Goal: Navigation & Orientation: Find specific page/section

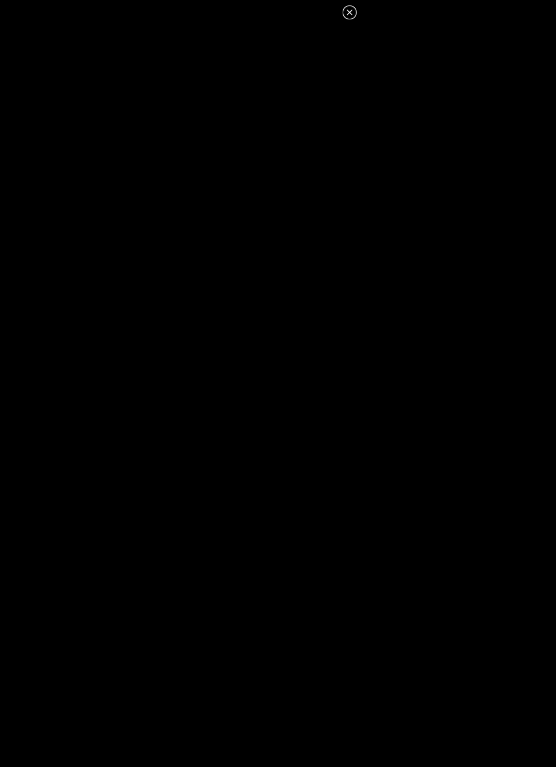
scroll to position [196, 0]
click at [353, 12] on icon at bounding box center [350, 12] width 12 height 12
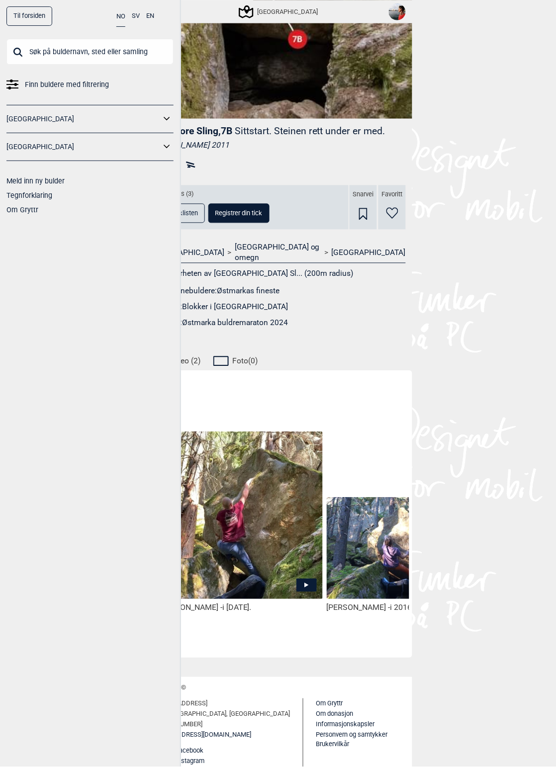
click at [83, 47] on input "text" at bounding box center [89, 52] width 167 height 26
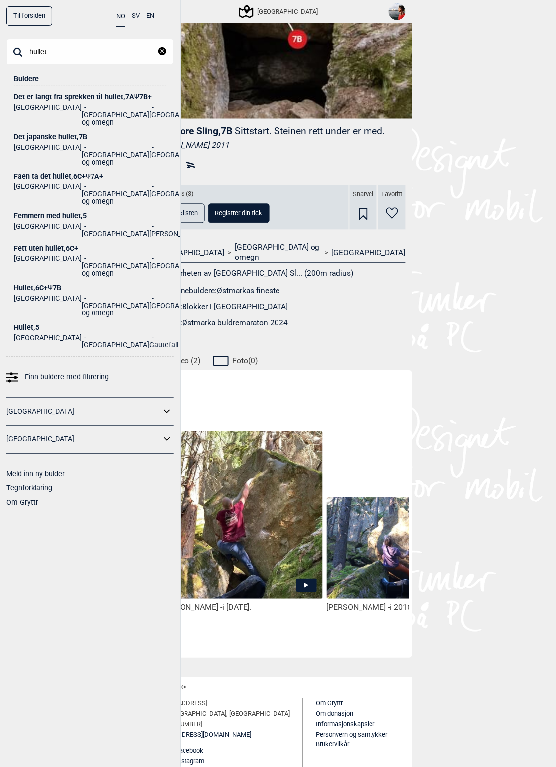
type input "hullet"
click at [44, 284] on div "Hullet , 6C+ Ψ 7B" at bounding box center [90, 287] width 152 height 7
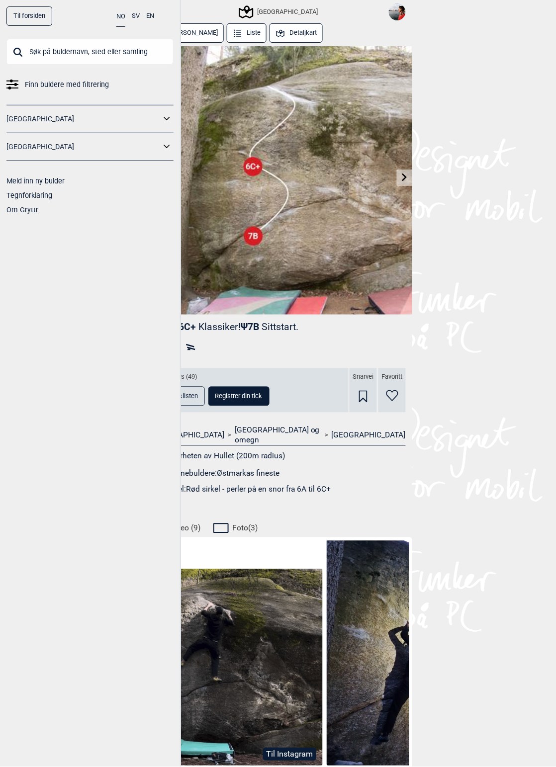
click at [485, 177] on div "Til forsiden NO SV EN Finn buldere med filtrering [GEOGRAPHIC_DATA] [GEOGRAPHIC…" at bounding box center [278, 383] width 556 height 767
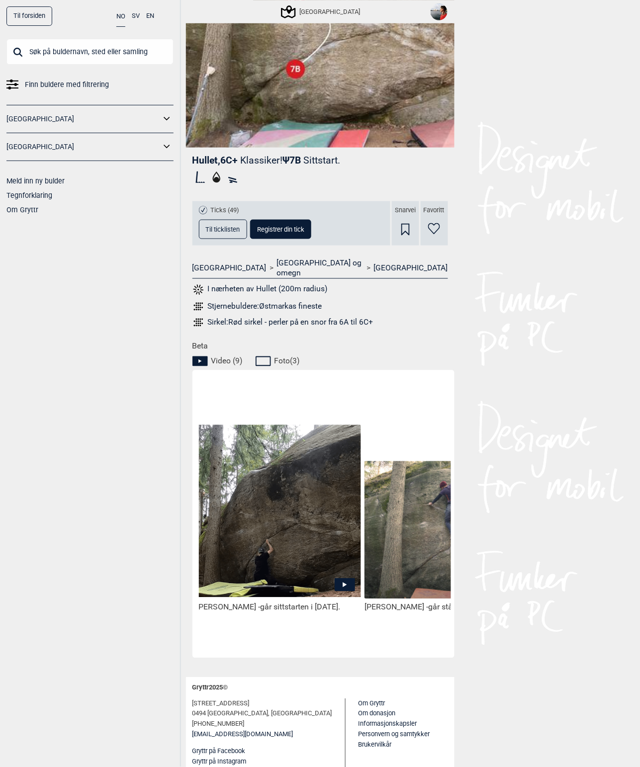
scroll to position [0, 331]
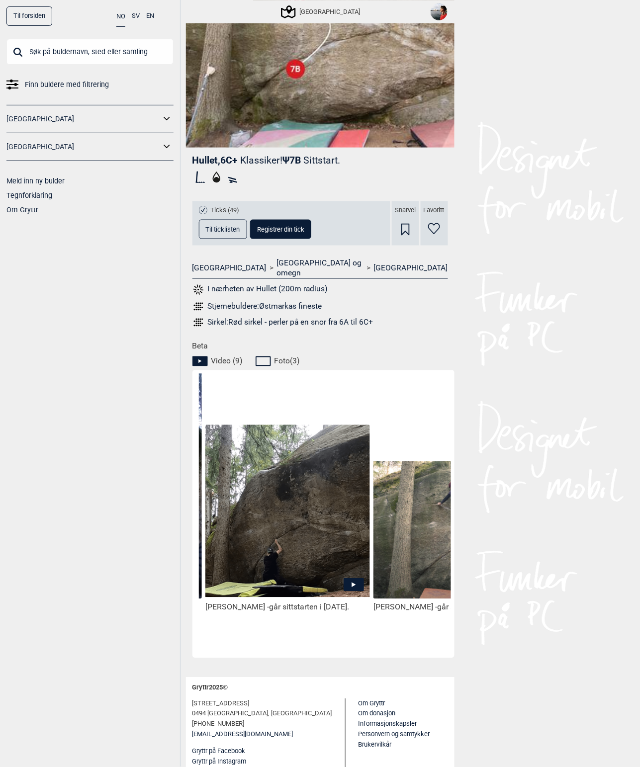
click at [350, 579] on icon at bounding box center [354, 585] width 20 height 13
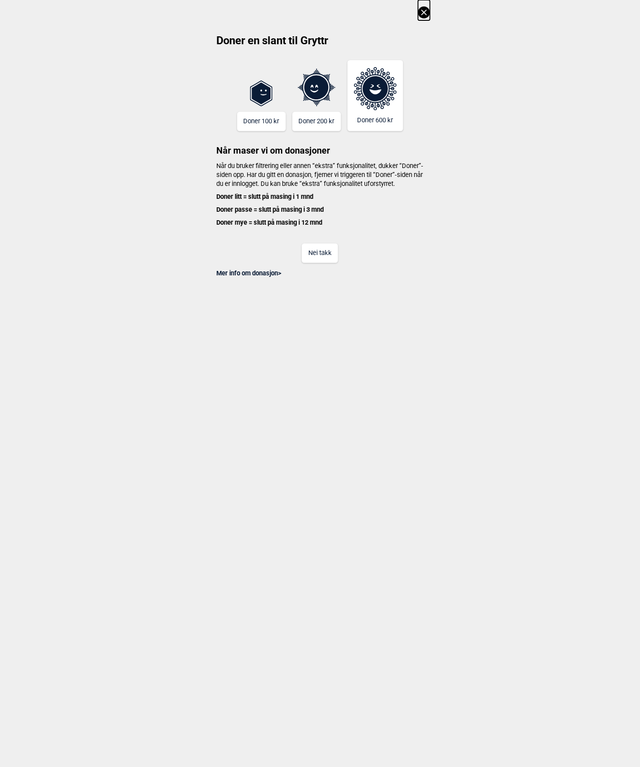
click at [324, 262] on button "Nei takk" at bounding box center [320, 253] width 36 height 19
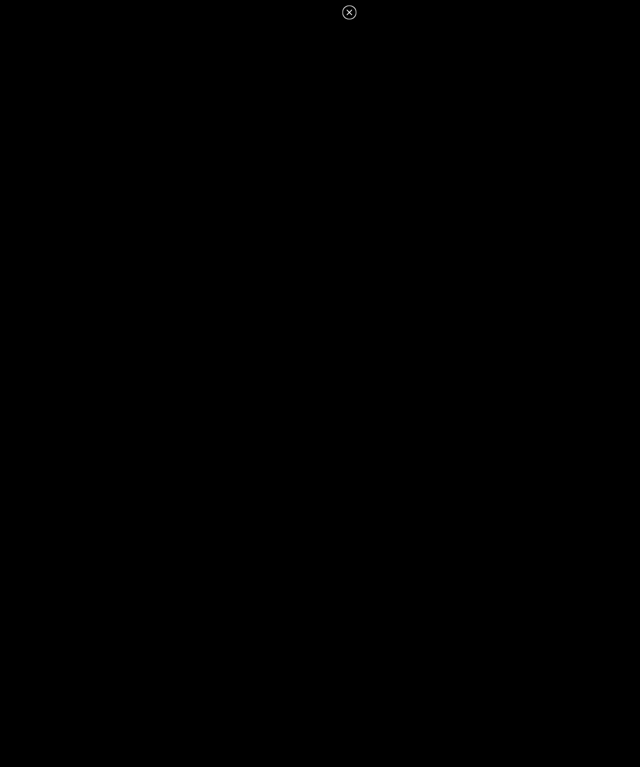
click at [352, 12] on icon at bounding box center [350, 12] width 12 height 12
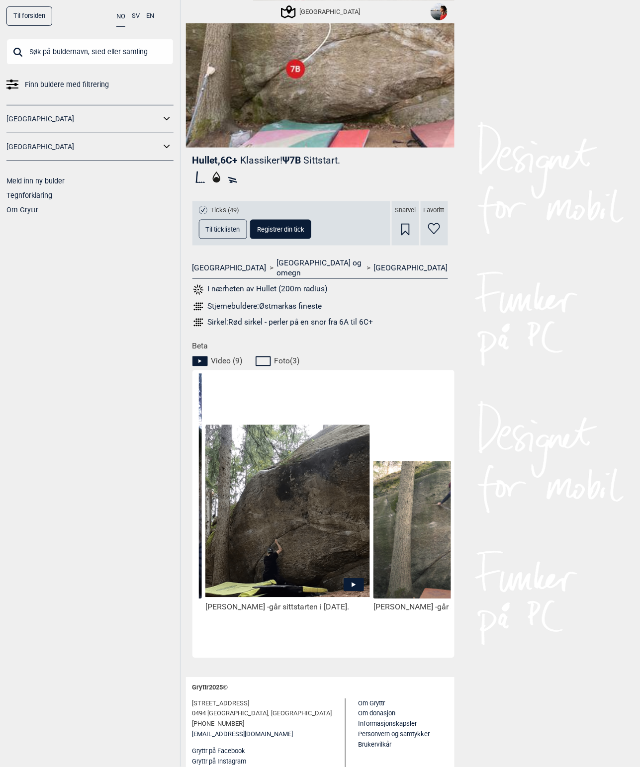
click at [235, 232] on span "Til ticklisten" at bounding box center [223, 229] width 34 height 6
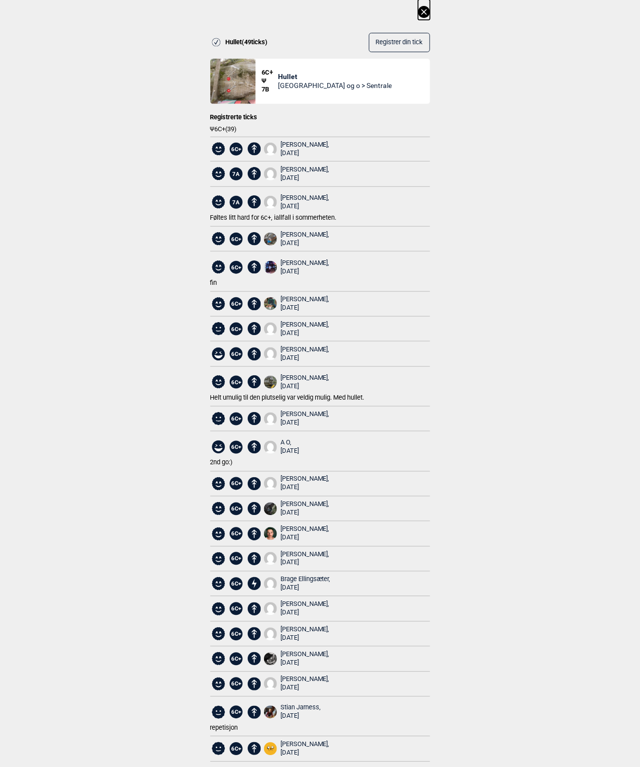
scroll to position [0, 0]
click at [421, 7] on icon at bounding box center [424, 12] width 12 height 12
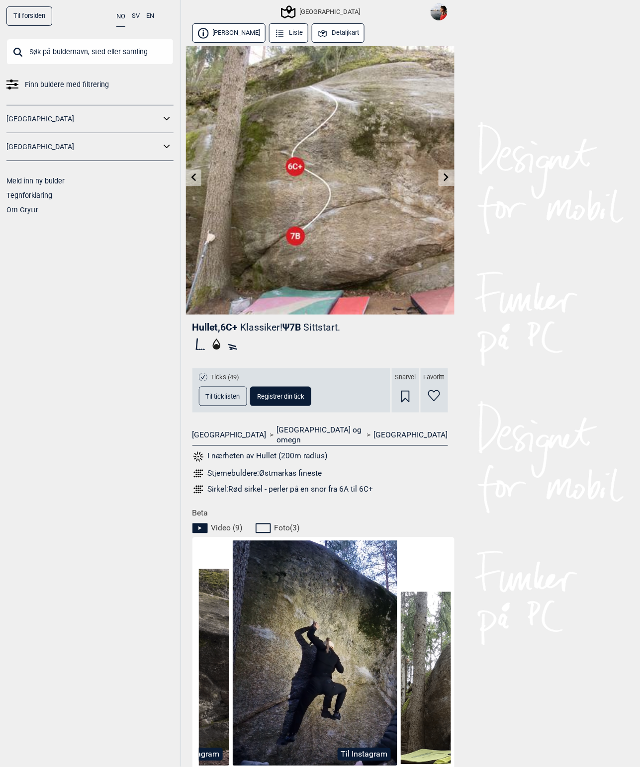
click at [87, 52] on input "text" at bounding box center [89, 52] width 167 height 26
paste input "Det begynte her"
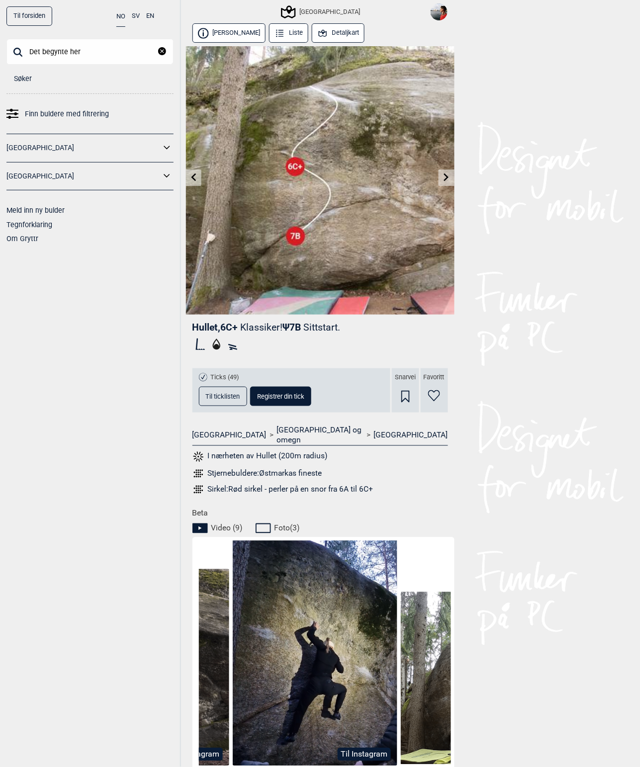
type input "Det begynte her"
click at [49, 84] on div "Søker" at bounding box center [90, 75] width 152 height 21
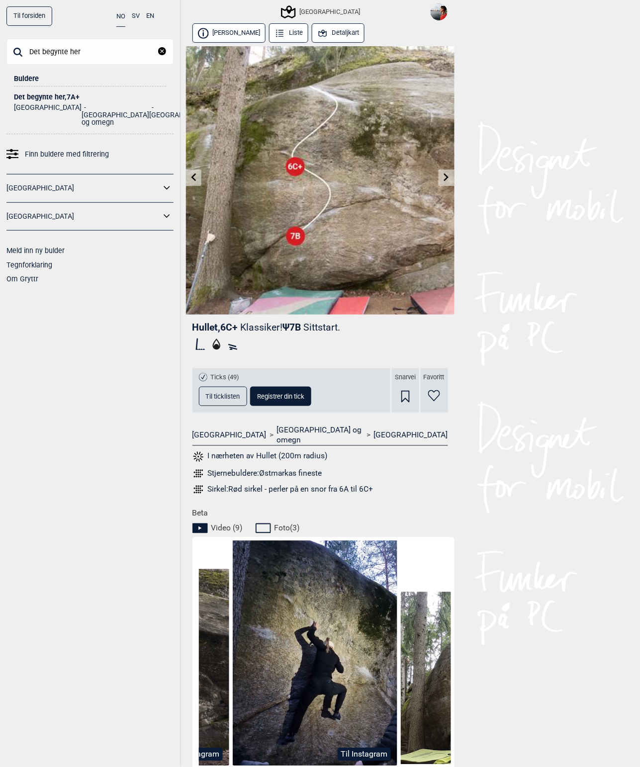
click at [45, 95] on div "Det begynte her , 7A+" at bounding box center [90, 96] width 152 height 7
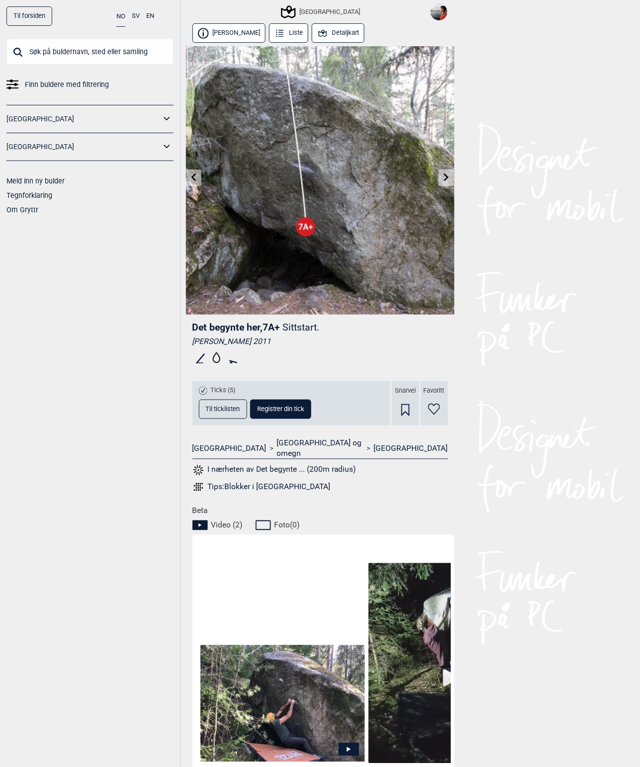
click at [344, 743] on icon at bounding box center [349, 749] width 20 height 13
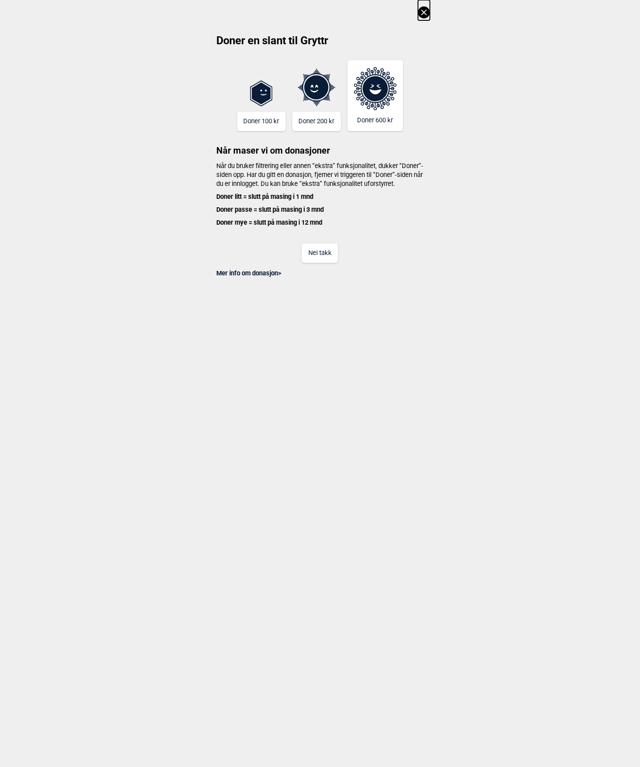
click at [321, 263] on button "Nei takk" at bounding box center [320, 253] width 36 height 19
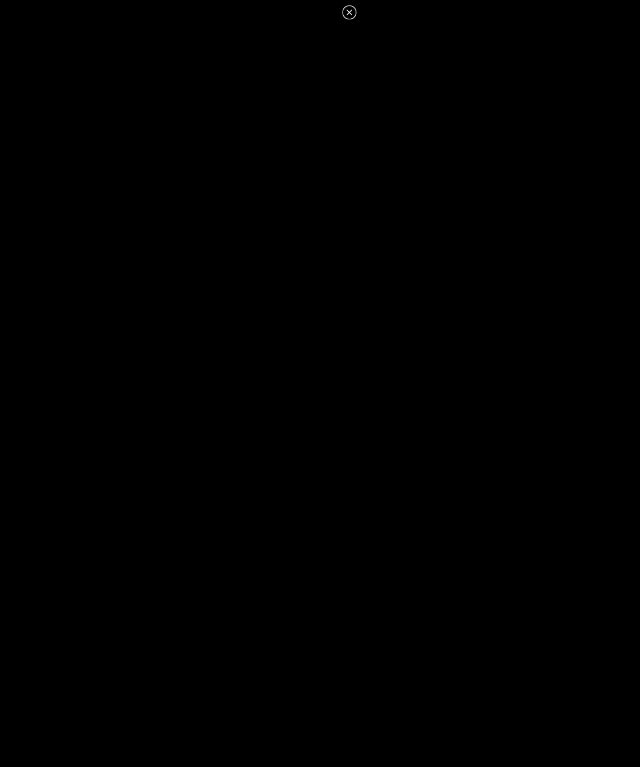
drag, startPoint x: 347, startPoint y: 12, endPoint x: 352, endPoint y: 25, distance: 14.1
click at [348, 12] on icon at bounding box center [350, 12] width 12 height 12
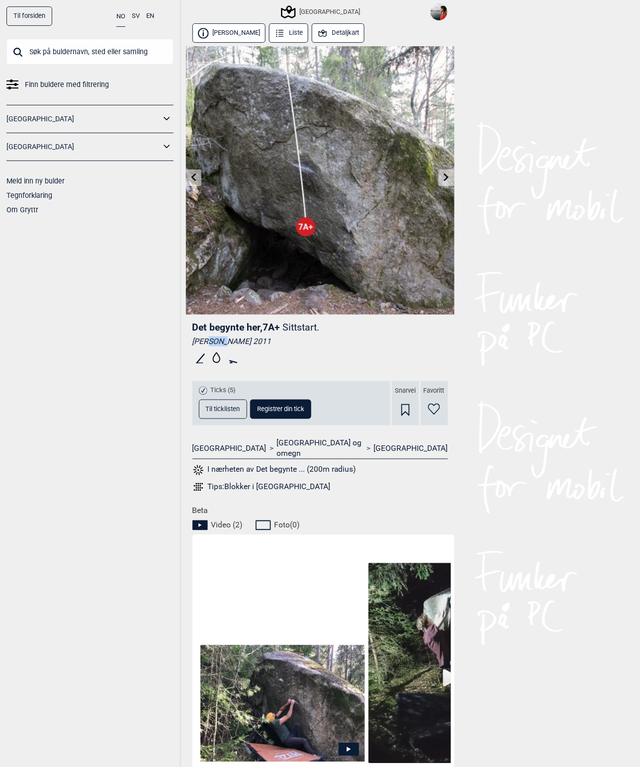
drag, startPoint x: 215, startPoint y: 340, endPoint x: 231, endPoint y: 339, distance: 15.4
click at [224, 339] on div "[PERSON_NAME] 2011" at bounding box center [320, 342] width 256 height 10
click at [231, 339] on div "[PERSON_NAME] 2011" at bounding box center [320, 342] width 256 height 10
click at [224, 409] on span "Til ticklisten" at bounding box center [223, 409] width 34 height 6
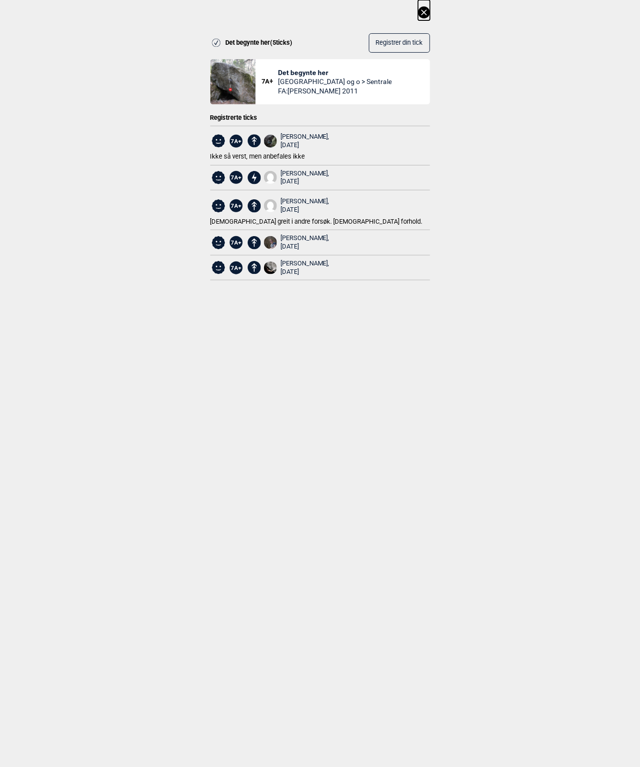
click at [429, 13] on icon at bounding box center [424, 12] width 12 height 12
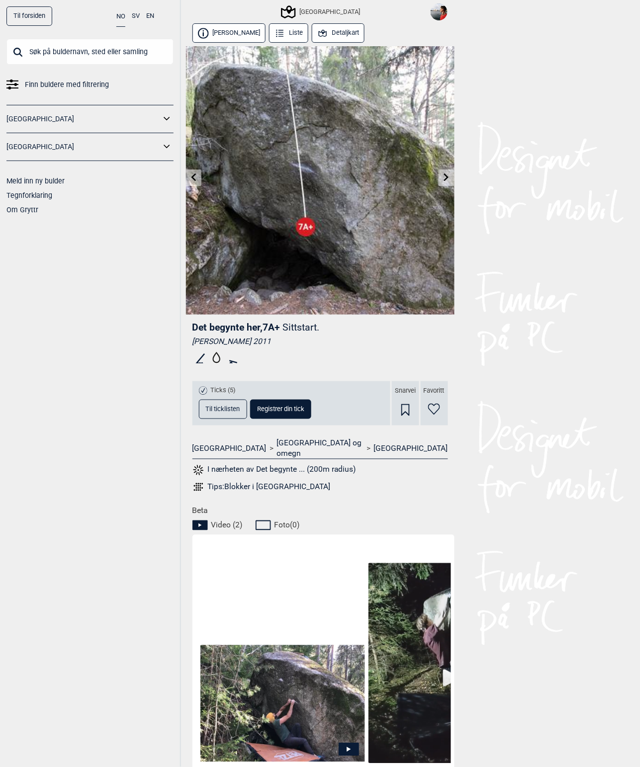
click at [344, 40] on button "Detaljkart" at bounding box center [338, 32] width 53 height 19
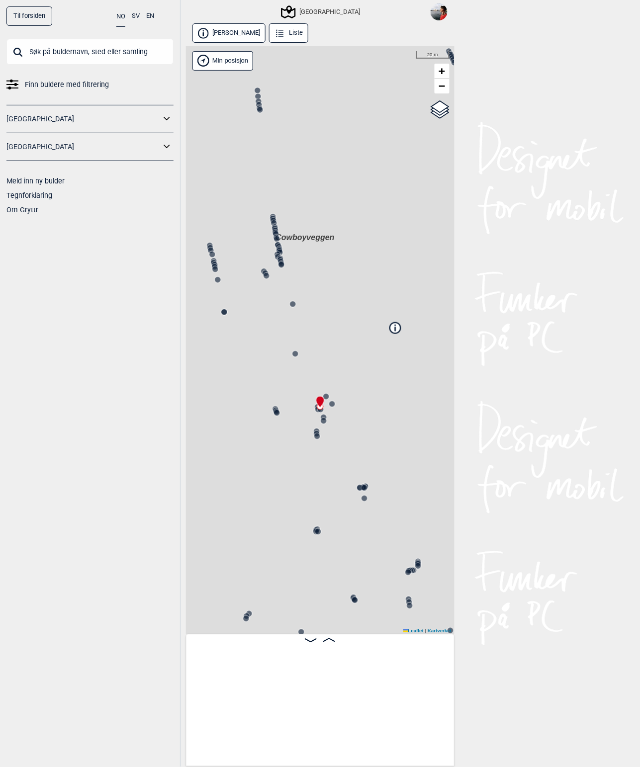
scroll to position [0, 15879]
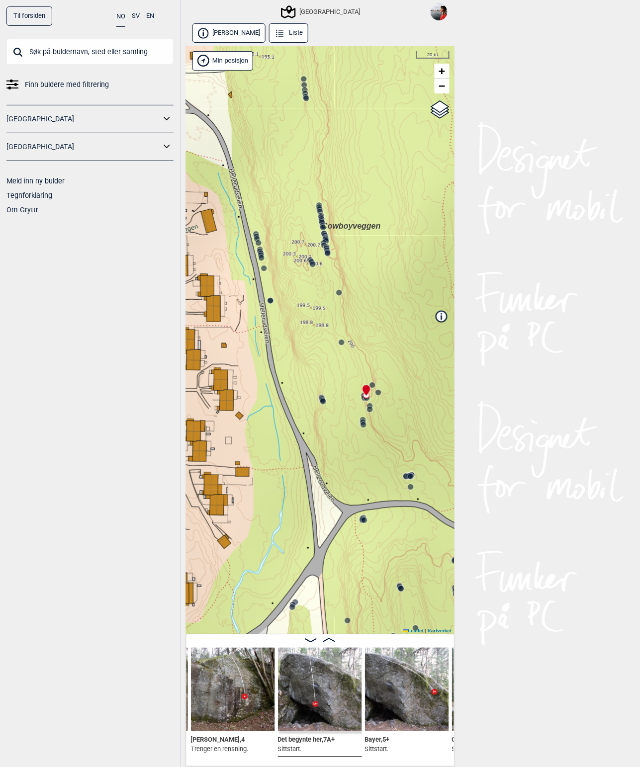
drag, startPoint x: 377, startPoint y: 447, endPoint x: 424, endPoint y: 435, distance: 47.6
click at [424, 435] on div "Speidersteinen Barnehageveggen Cowboyveggen Bølerveggen [GEOGRAPHIC_DATA]" at bounding box center [320, 340] width 268 height 589
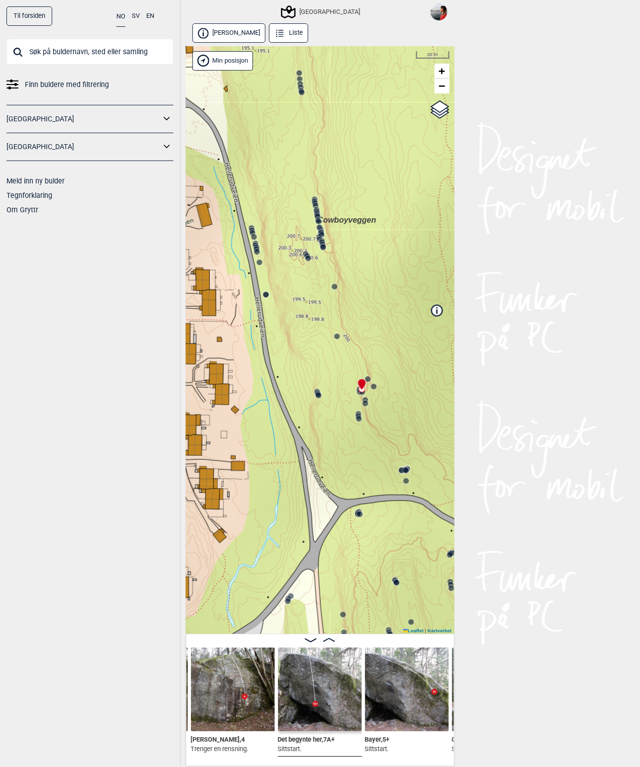
drag, startPoint x: 312, startPoint y: 354, endPoint x: 305, endPoint y: 345, distance: 11.9
click at [305, 345] on div "Speidersteinen Barnehageveggen Cowboyveggen Bølerveggen [GEOGRAPHIC_DATA]" at bounding box center [320, 340] width 268 height 589
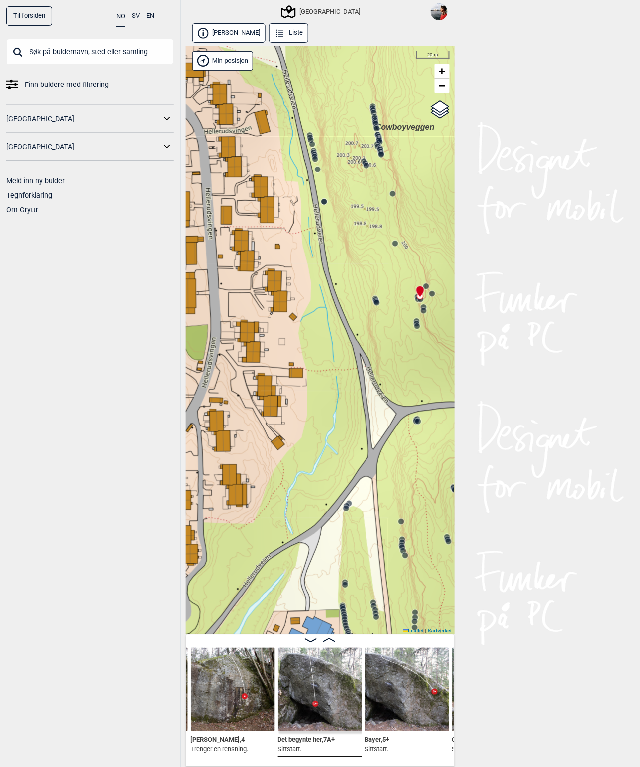
drag, startPoint x: 362, startPoint y: 468, endPoint x: 427, endPoint y: 373, distance: 115.3
click at [427, 373] on div "Speidersteinen Barnehageveggen Cowboyveggen Bølerveggen [GEOGRAPHIC_DATA]" at bounding box center [320, 340] width 268 height 589
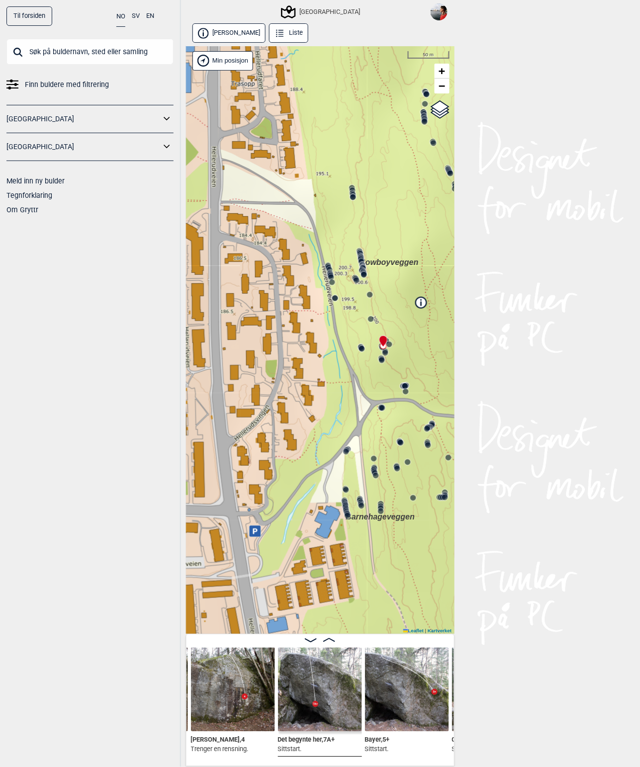
drag, startPoint x: 330, startPoint y: 421, endPoint x: 340, endPoint y: 416, distance: 11.3
click at [340, 416] on div "Speidersteinen Barnehageveggen Cowboyveggen Bølerveggen [GEOGRAPHIC_DATA]" at bounding box center [320, 340] width 268 height 589
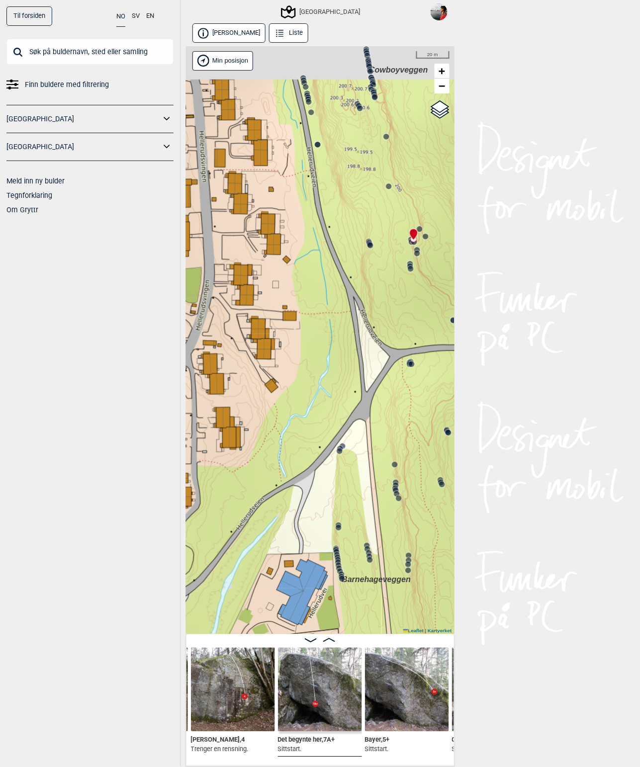
drag, startPoint x: 338, startPoint y: 400, endPoint x: 292, endPoint y: 439, distance: 60.0
click at [297, 436] on div "Speidersteinen Barnehageveggen Cowboyveggen Bølerveggen [GEOGRAPHIC_DATA]" at bounding box center [320, 340] width 268 height 589
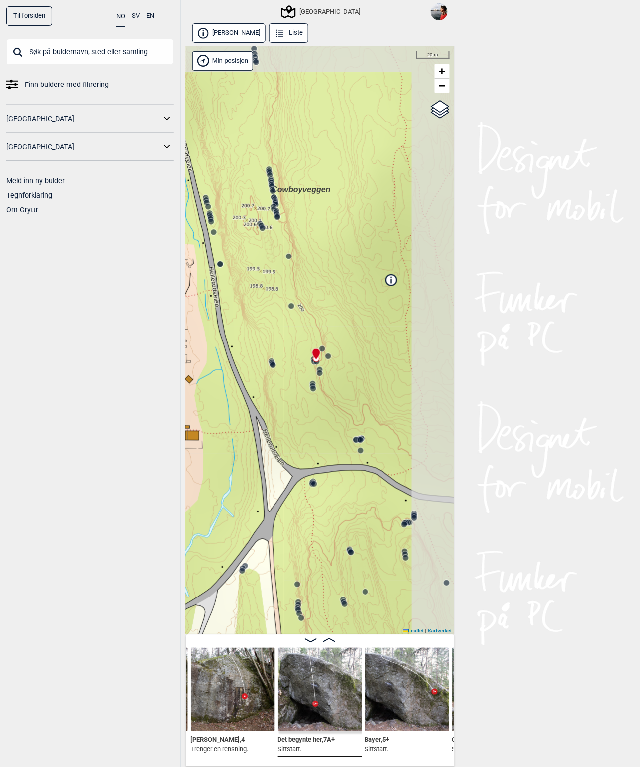
drag, startPoint x: 342, startPoint y: 356, endPoint x: 289, endPoint y: 445, distance: 103.4
click at [289, 445] on div "Speidersteinen Barnehageveggen Cowboyveggen Bølerveggen [GEOGRAPHIC_DATA]" at bounding box center [320, 340] width 268 height 589
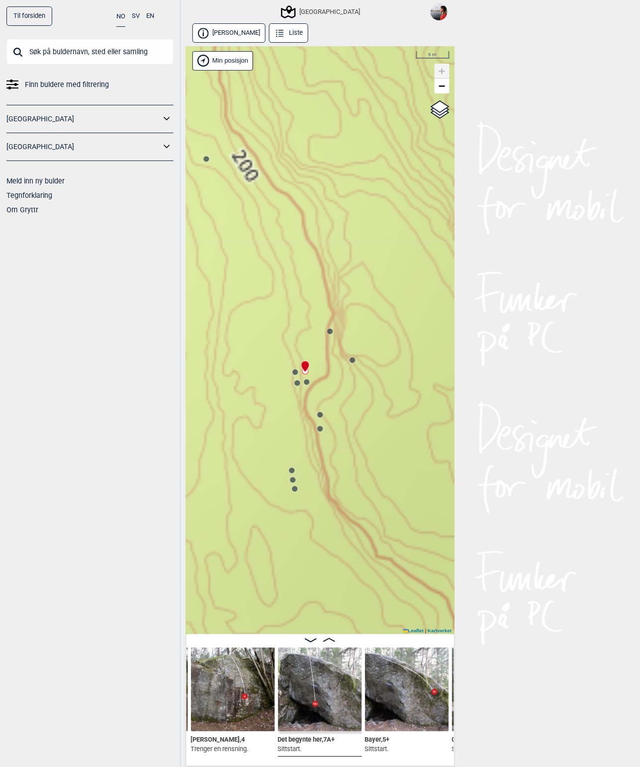
click at [294, 487] on circle at bounding box center [295, 489] width 6 height 6
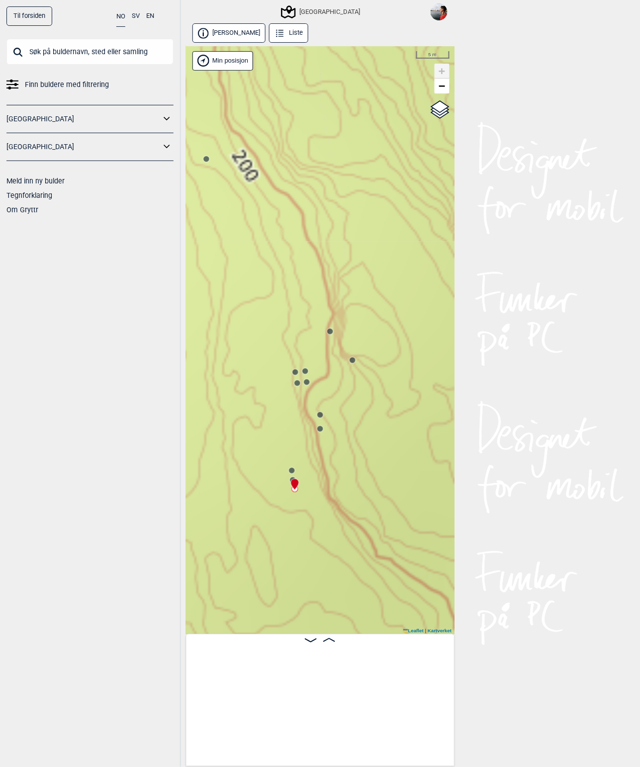
scroll to position [0, 16734]
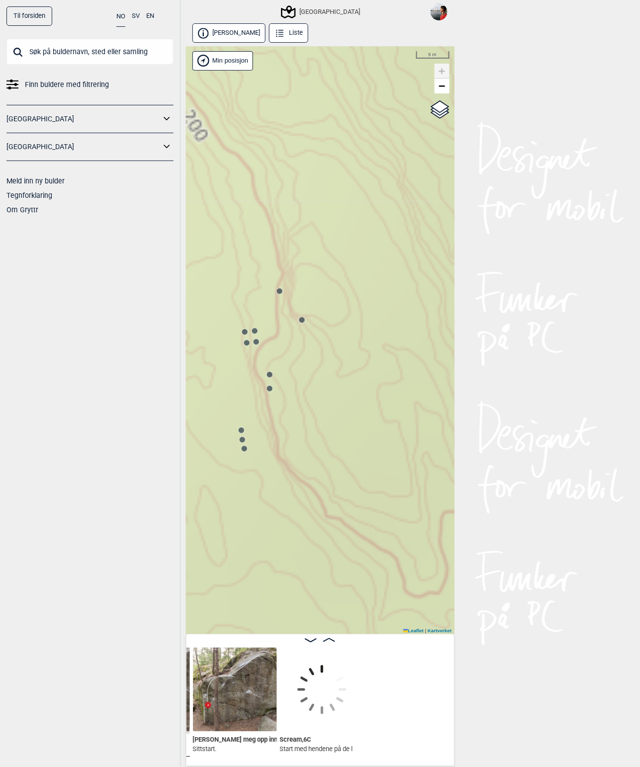
scroll to position [0, 15835]
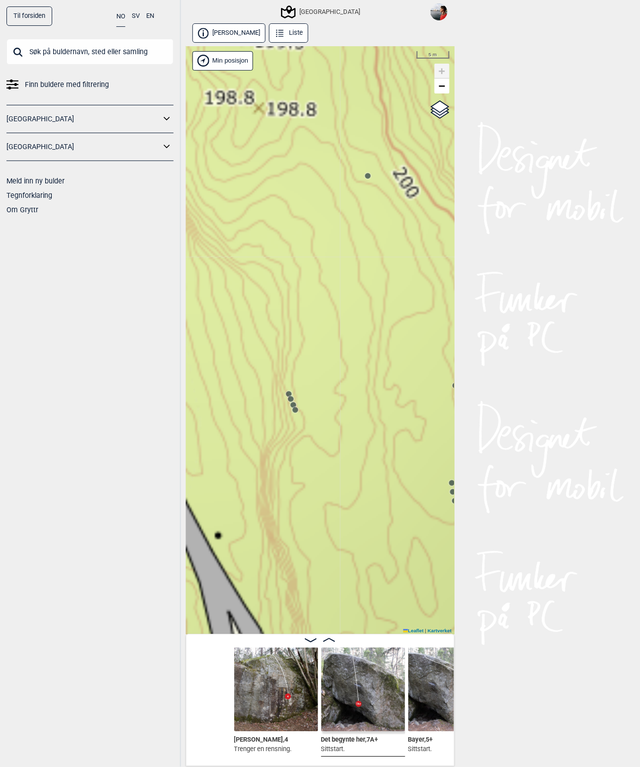
scroll to position [0, 15982]
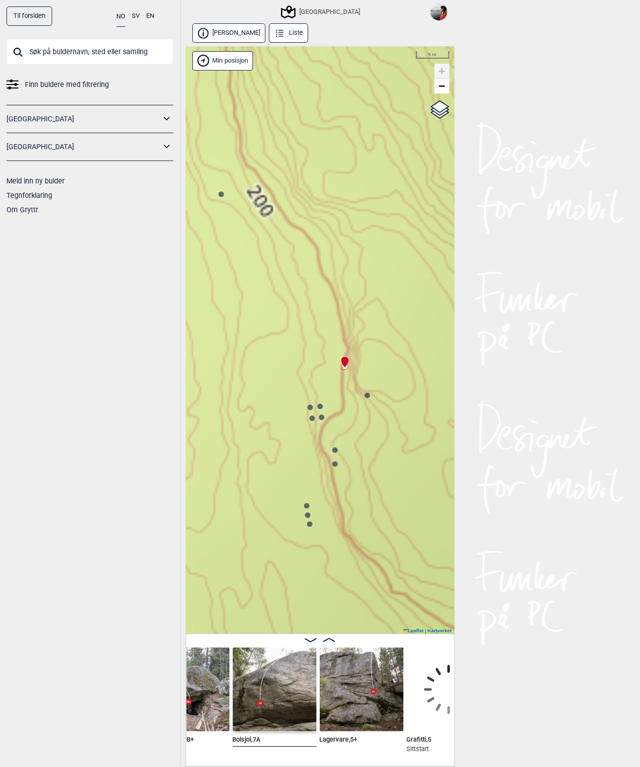
scroll to position [0, 16330]
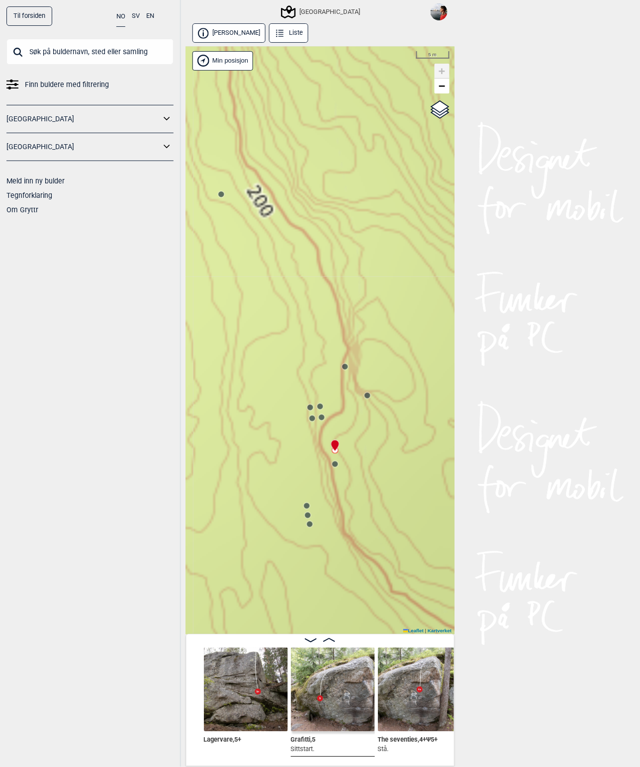
scroll to position [0, 16678]
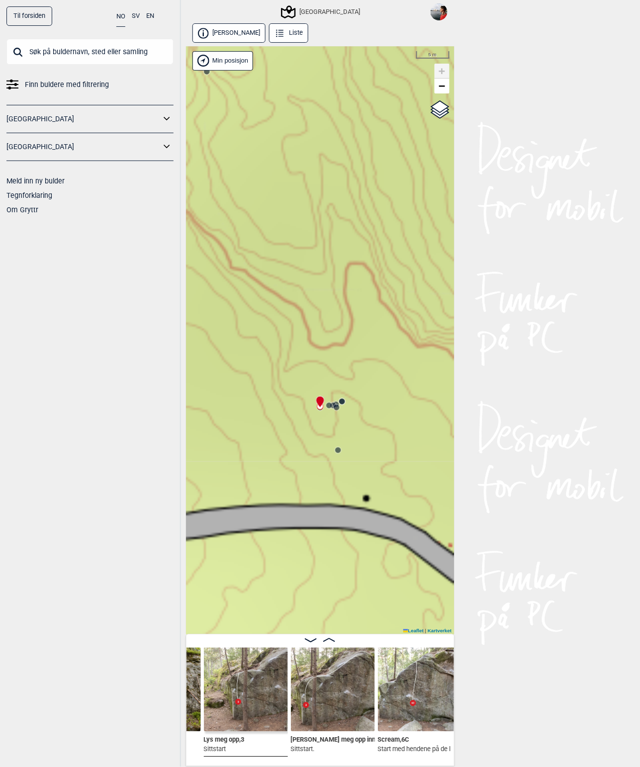
scroll to position [0, 16562]
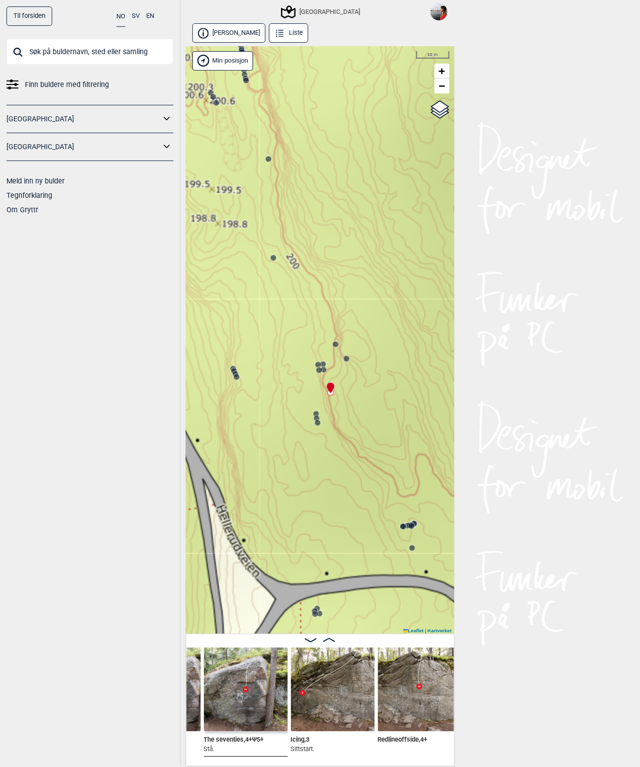
drag, startPoint x: 367, startPoint y: 567, endPoint x: 342, endPoint y: 498, distance: 73.1
click at [342, 498] on div "Speidersteinen Barnehageveggen Cowboyveggen Bølerveggen [GEOGRAPHIC_DATA]" at bounding box center [320, 340] width 268 height 589
click at [94, 44] on input "text" at bounding box center [89, 52] width 167 height 26
paste input "Jacta est alea (sit)"
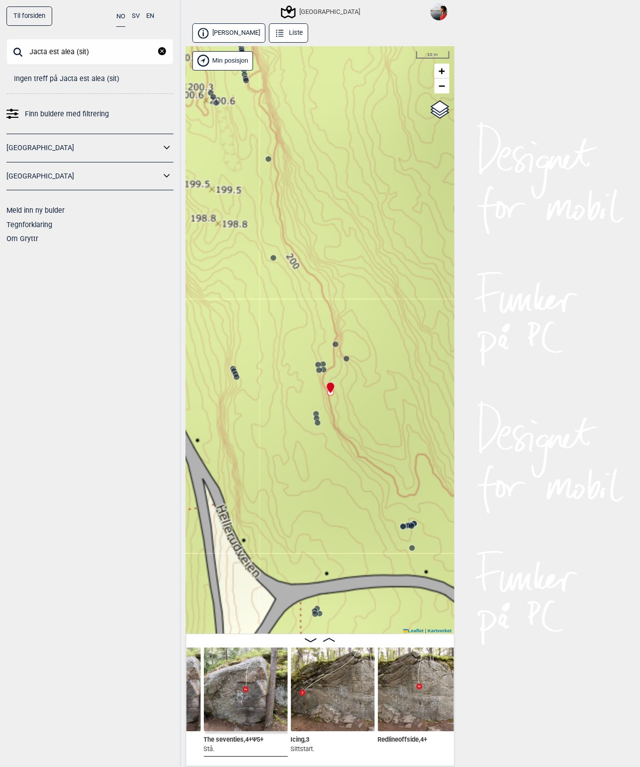
drag, startPoint x: 85, startPoint y: 53, endPoint x: 108, endPoint y: 50, distance: 23.0
click at [108, 50] on input "Jacta est alea (sit)" at bounding box center [89, 52] width 167 height 26
type input "Jacta est alea"
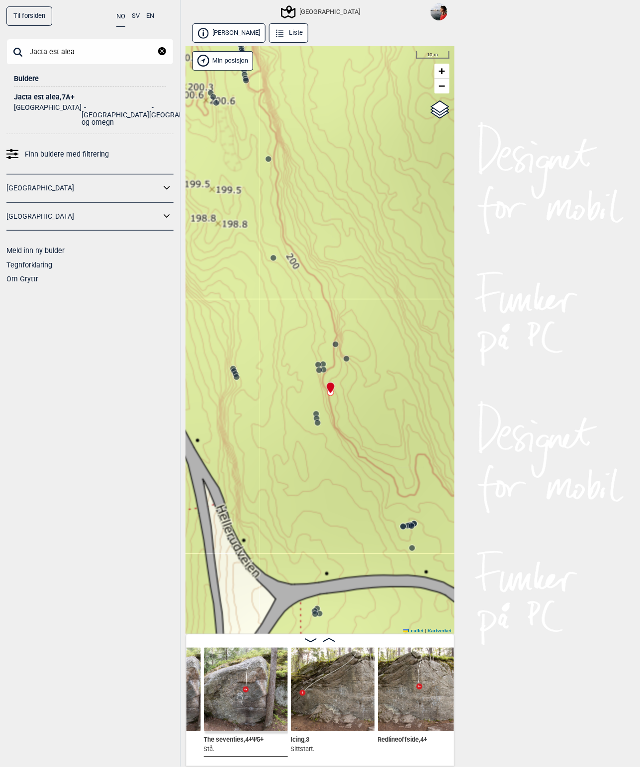
click at [61, 94] on div "Jacta est alea , 7A+" at bounding box center [90, 96] width 152 height 7
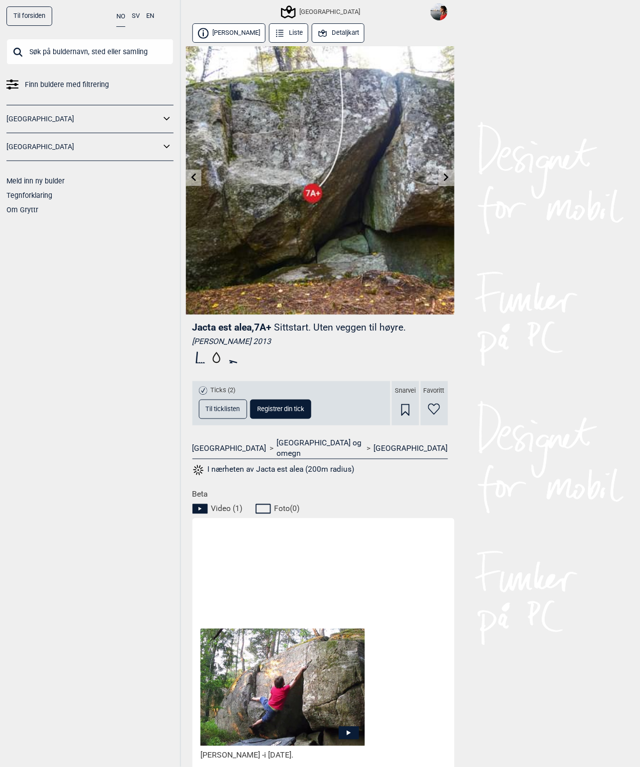
click at [342, 31] on button "Detaljkart" at bounding box center [338, 32] width 53 height 19
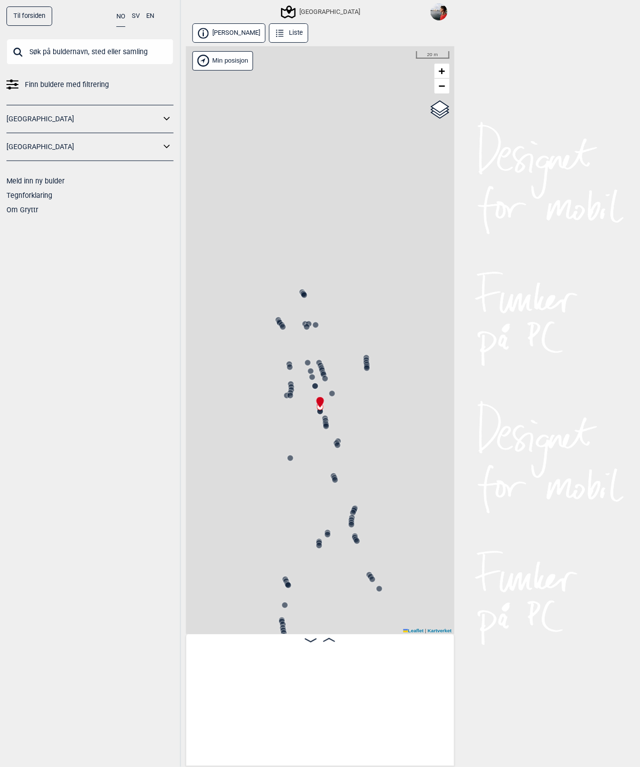
scroll to position [0, 3025]
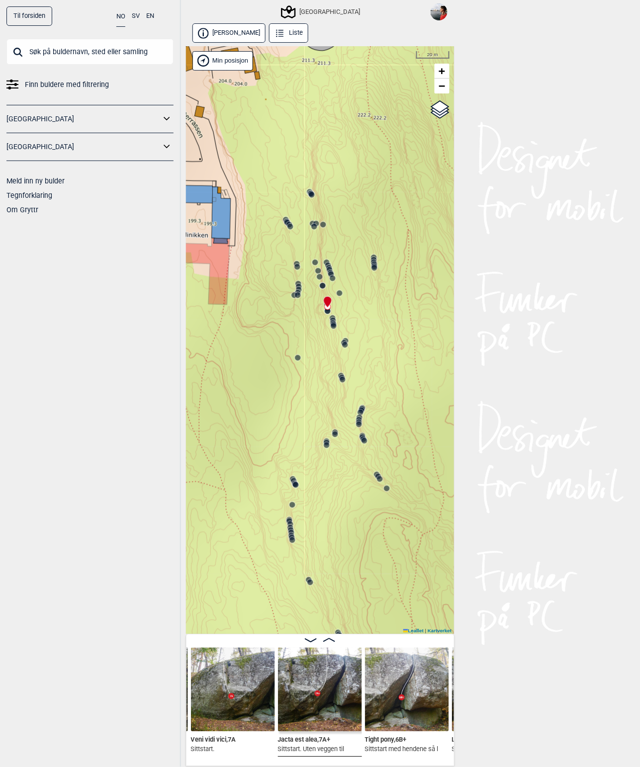
drag, startPoint x: 372, startPoint y: 344, endPoint x: 377, endPoint y: 306, distance: 38.2
click at [377, 306] on div "Speidersteinen Barnehageveggen Cowboyveggen Bølerveggen [GEOGRAPHIC_DATA]" at bounding box center [320, 340] width 268 height 589
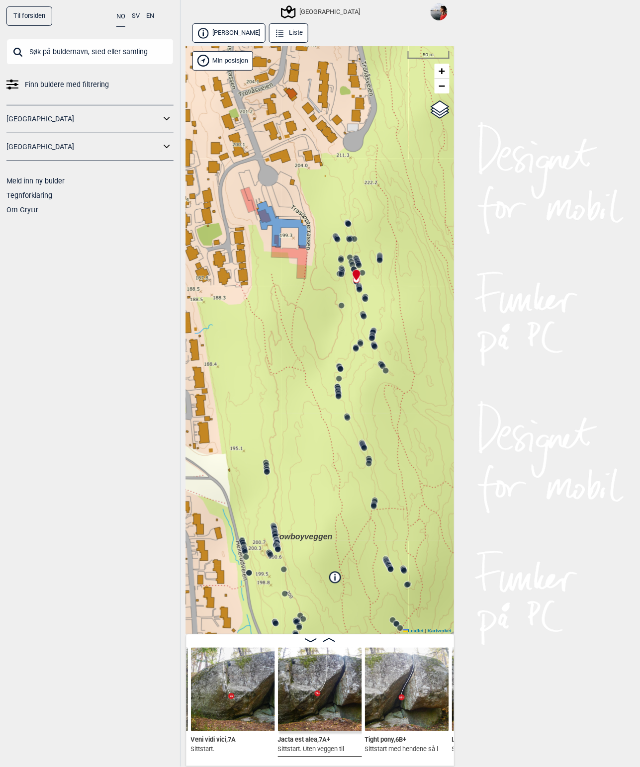
drag, startPoint x: 282, startPoint y: 434, endPoint x: 297, endPoint y: 400, distance: 37.4
click at [297, 400] on div "Speidersteinen Barnehageveggen Cowboyveggen Bølerveggen [GEOGRAPHIC_DATA]" at bounding box center [320, 340] width 268 height 589
